Goal: Find specific page/section: Find specific page/section

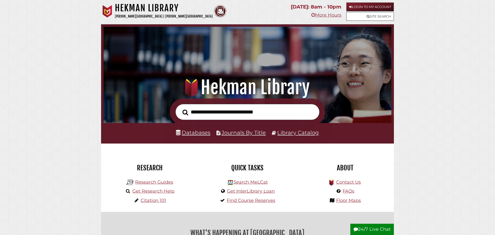
scroll to position [95, 285]
click at [196, 132] on link "Databases" at bounding box center [193, 132] width 34 height 7
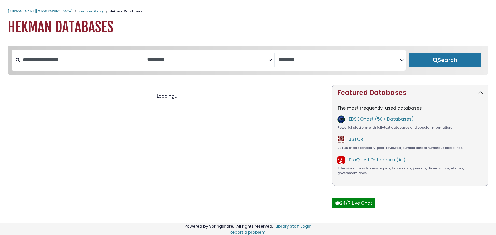
select select "Database Subject Filter"
select select "Database Vendors Filter"
select select "Database Subject Filter"
select select "Database Vendors Filter"
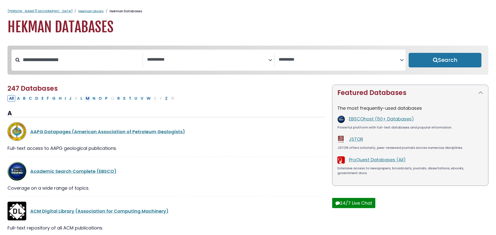
click at [89, 98] on button "M" at bounding box center [87, 98] width 7 height 7
select select "Database Subject Filter"
select select "Database Vendors Filter"
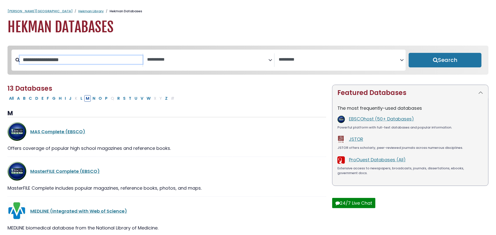
click at [48, 62] on input "Search database by title or keyword" at bounding box center [81, 60] width 123 height 8
type input "***"
click at [409, 53] on button "Search" at bounding box center [445, 60] width 73 height 15
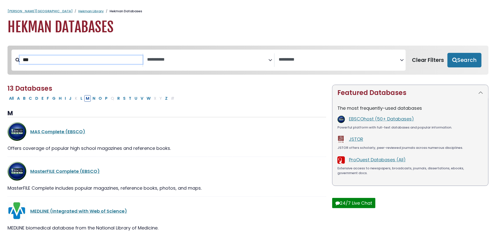
select select "Database Subject Filter"
select select "Database Vendors Filter"
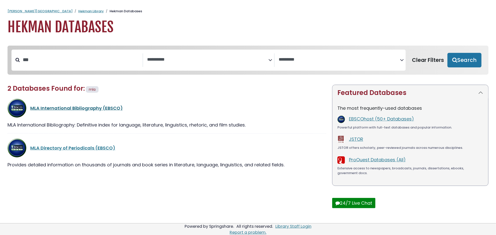
click at [61, 110] on link "MLA International Bibliography (EBSCO)" at bounding box center [76, 108] width 93 height 6
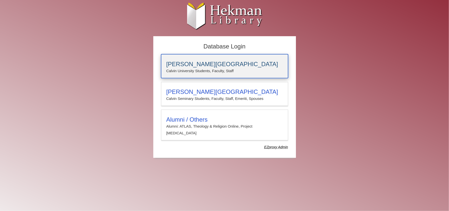
click at [189, 74] on div "Calvin University Calvin University Students, Faculty, Staff" at bounding box center [224, 66] width 127 height 24
